Goal: Browse casually

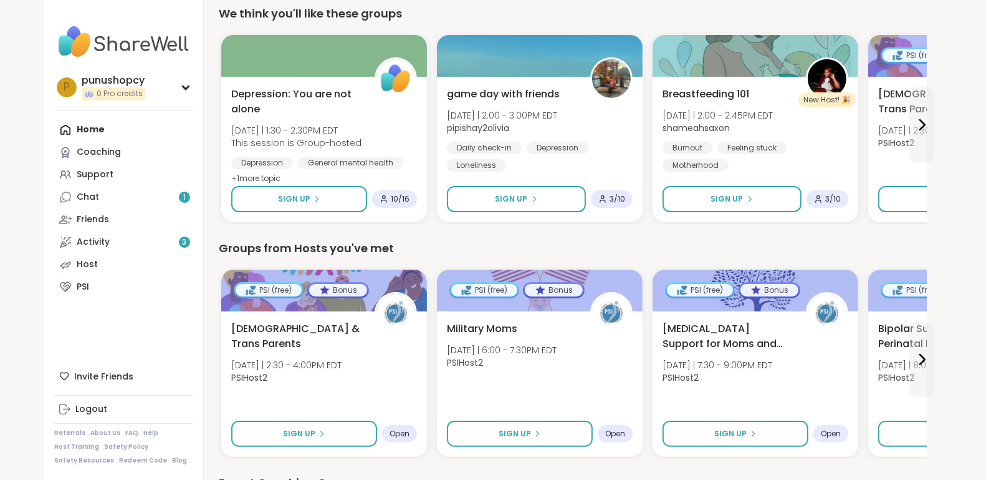
scroll to position [138, 0]
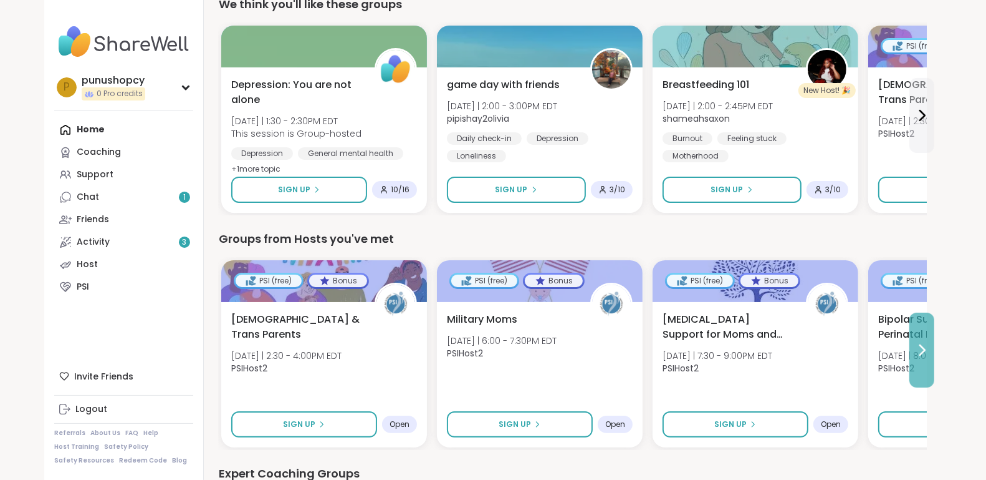
click at [921, 352] on icon at bounding box center [922, 349] width 15 height 15
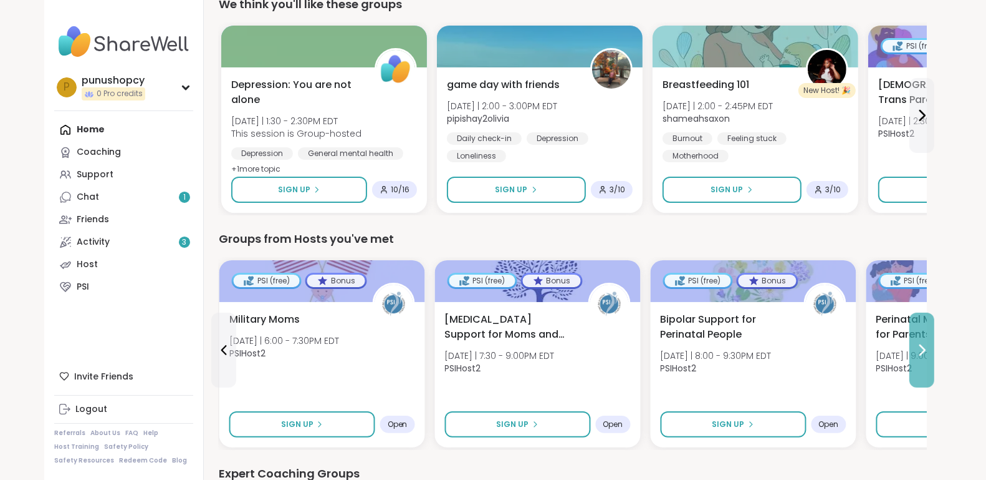
click at [921, 352] on icon at bounding box center [922, 349] width 15 height 15
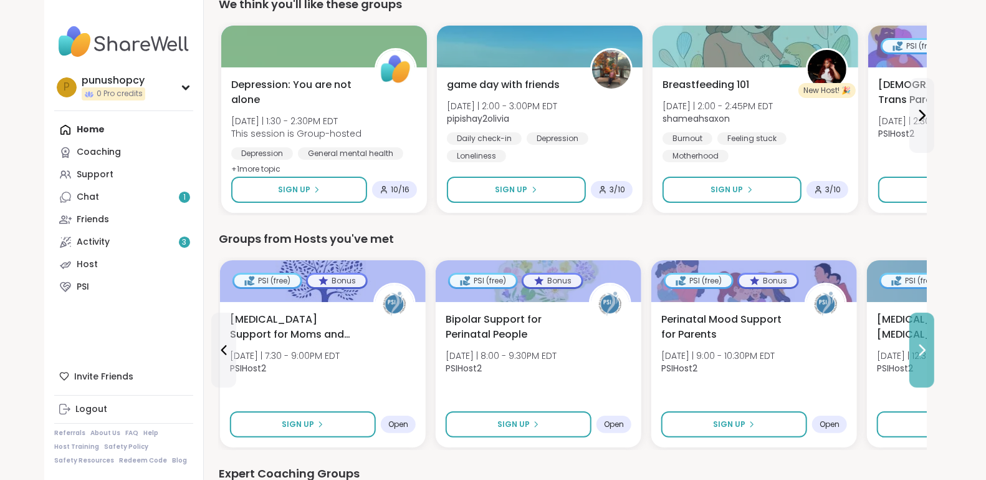
click at [921, 352] on icon at bounding box center [922, 349] width 15 height 15
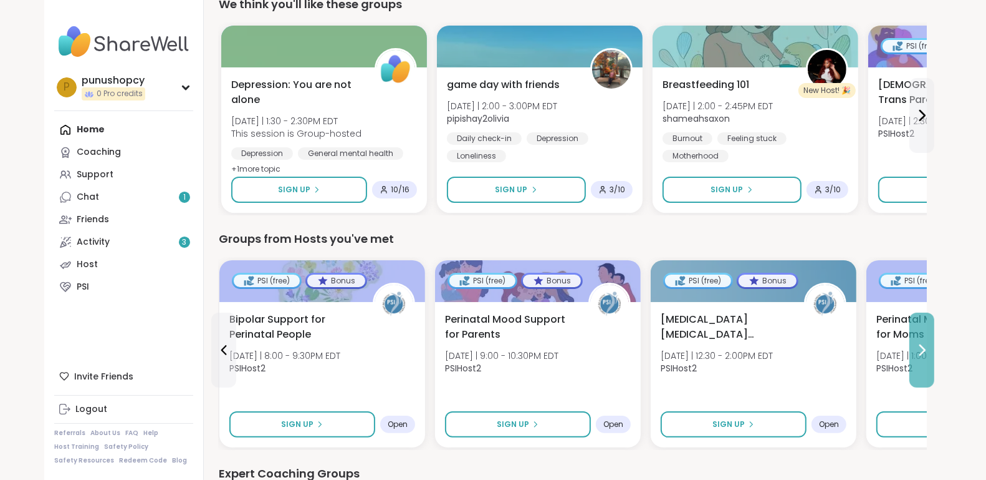
click at [921, 352] on icon at bounding box center [922, 349] width 15 height 15
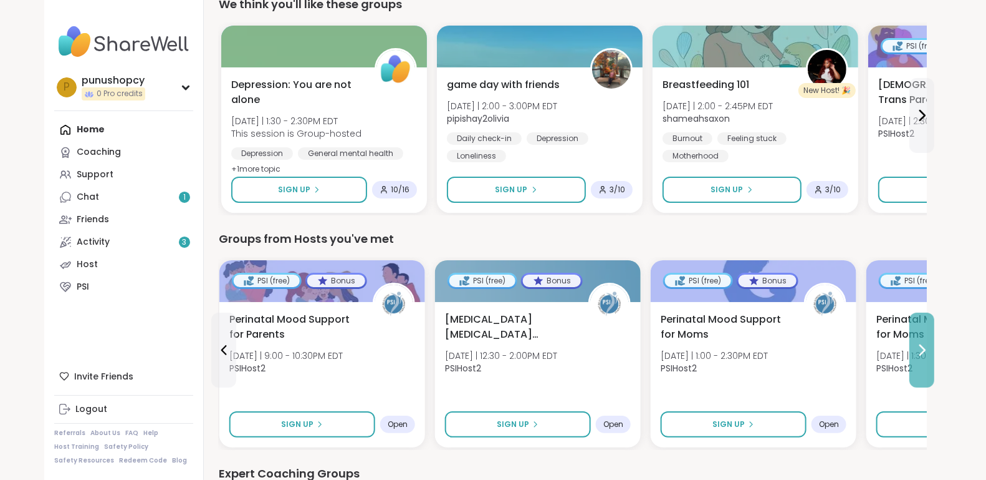
click at [921, 352] on icon at bounding box center [922, 349] width 15 height 15
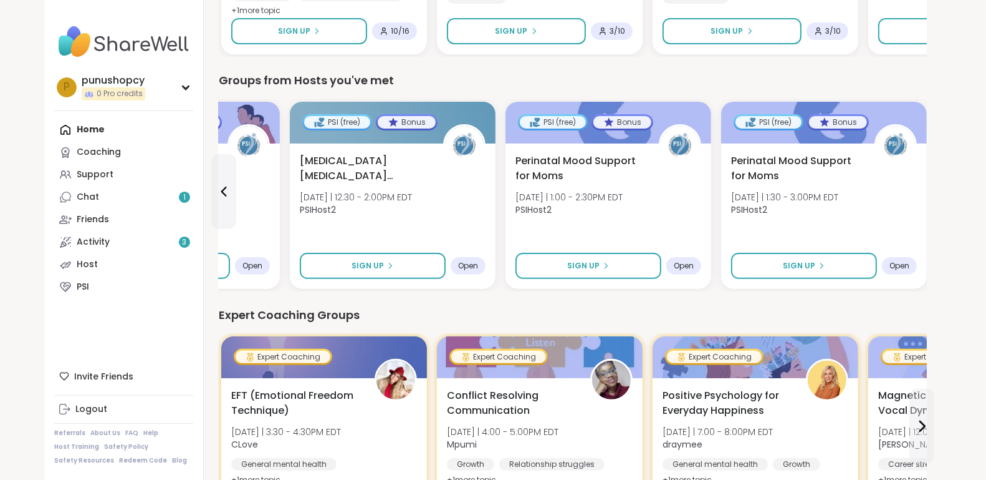
scroll to position [296, 0]
click at [229, 196] on icon at bounding box center [223, 192] width 15 height 15
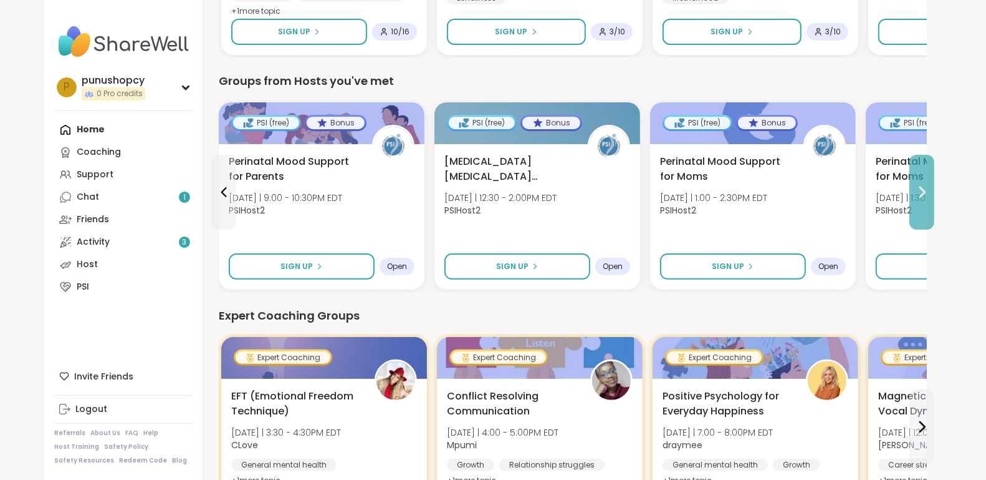
click at [924, 191] on icon at bounding box center [922, 192] width 5 height 10
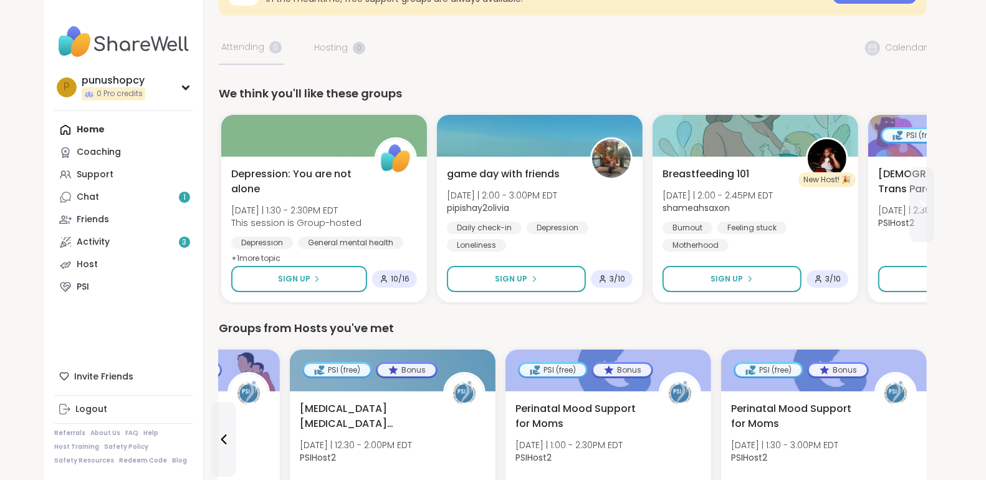
scroll to position [47, 0]
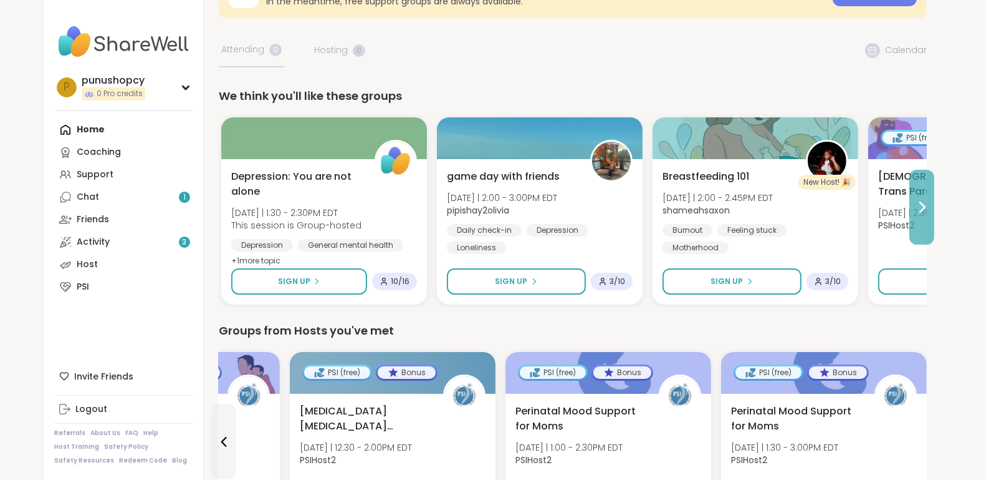
click at [921, 194] on button at bounding box center [922, 207] width 25 height 75
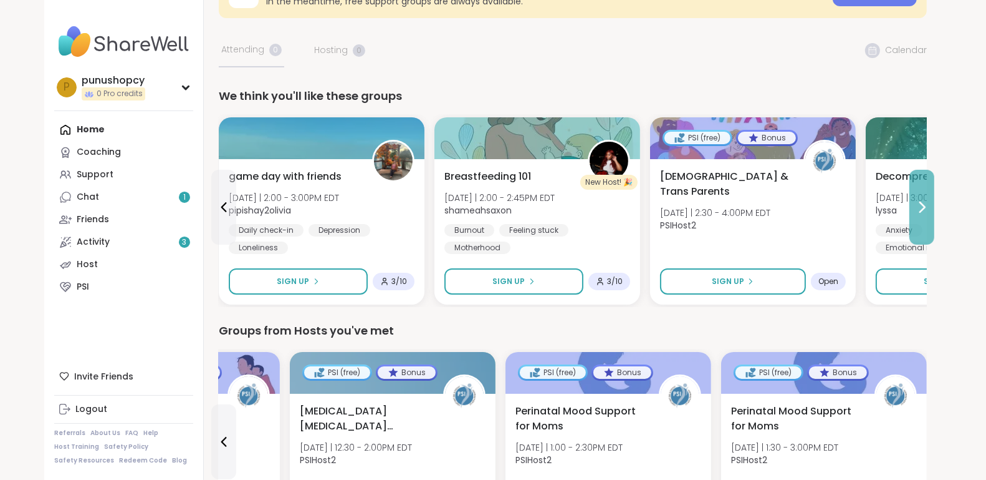
click at [921, 194] on button at bounding box center [922, 207] width 25 height 75
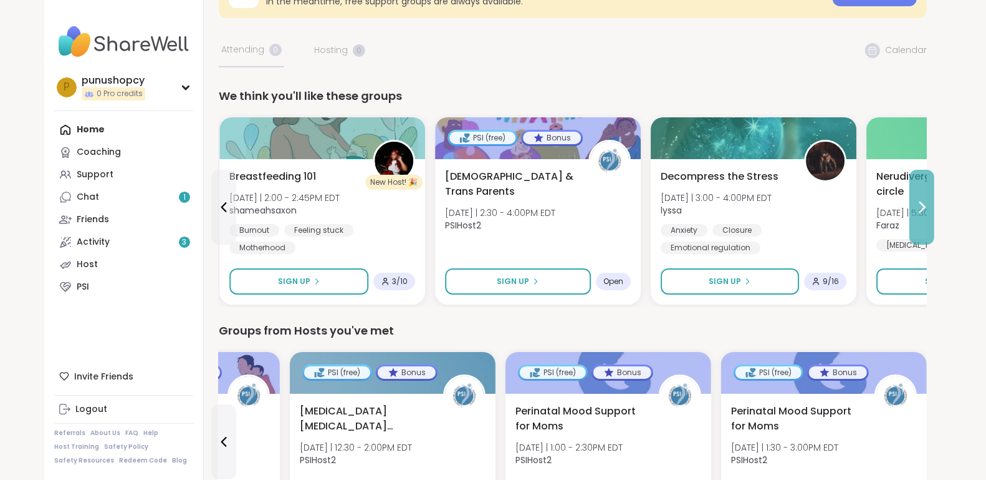
click at [921, 194] on button at bounding box center [922, 207] width 25 height 75
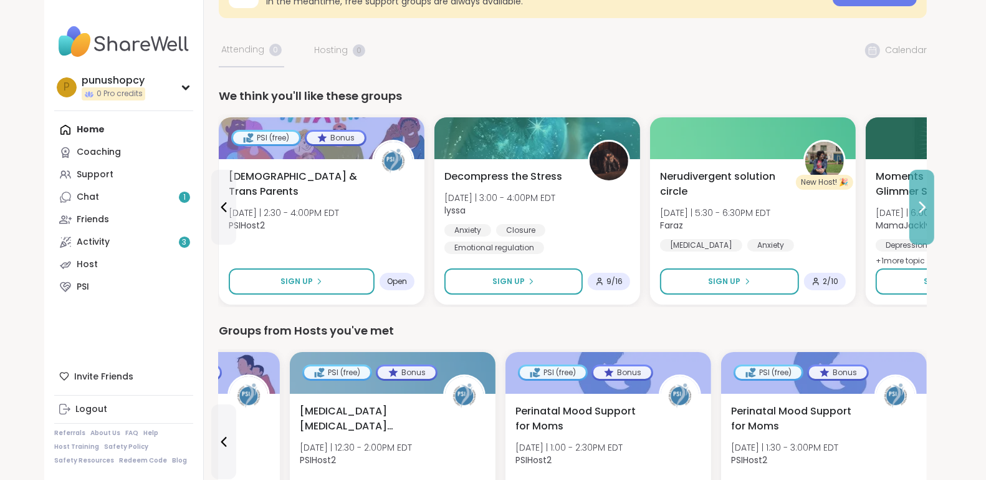
click at [921, 194] on button at bounding box center [922, 207] width 25 height 75
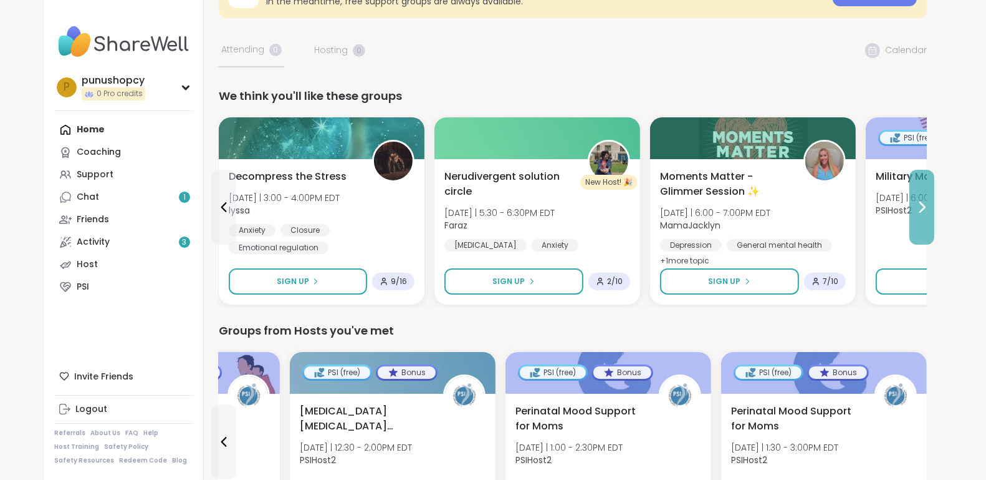
click at [920, 195] on button at bounding box center [922, 207] width 25 height 75
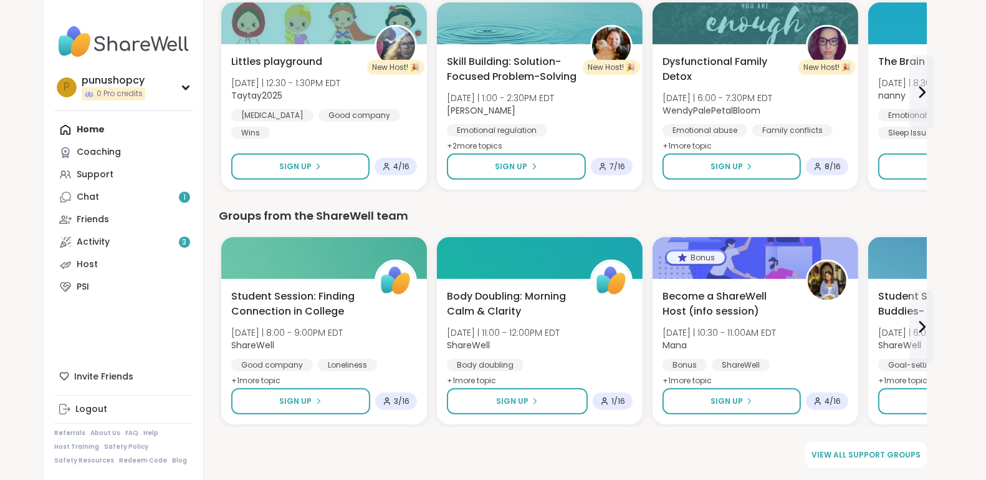
scroll to position [1099, 0]
